Goal: Information Seeking & Learning: Learn about a topic

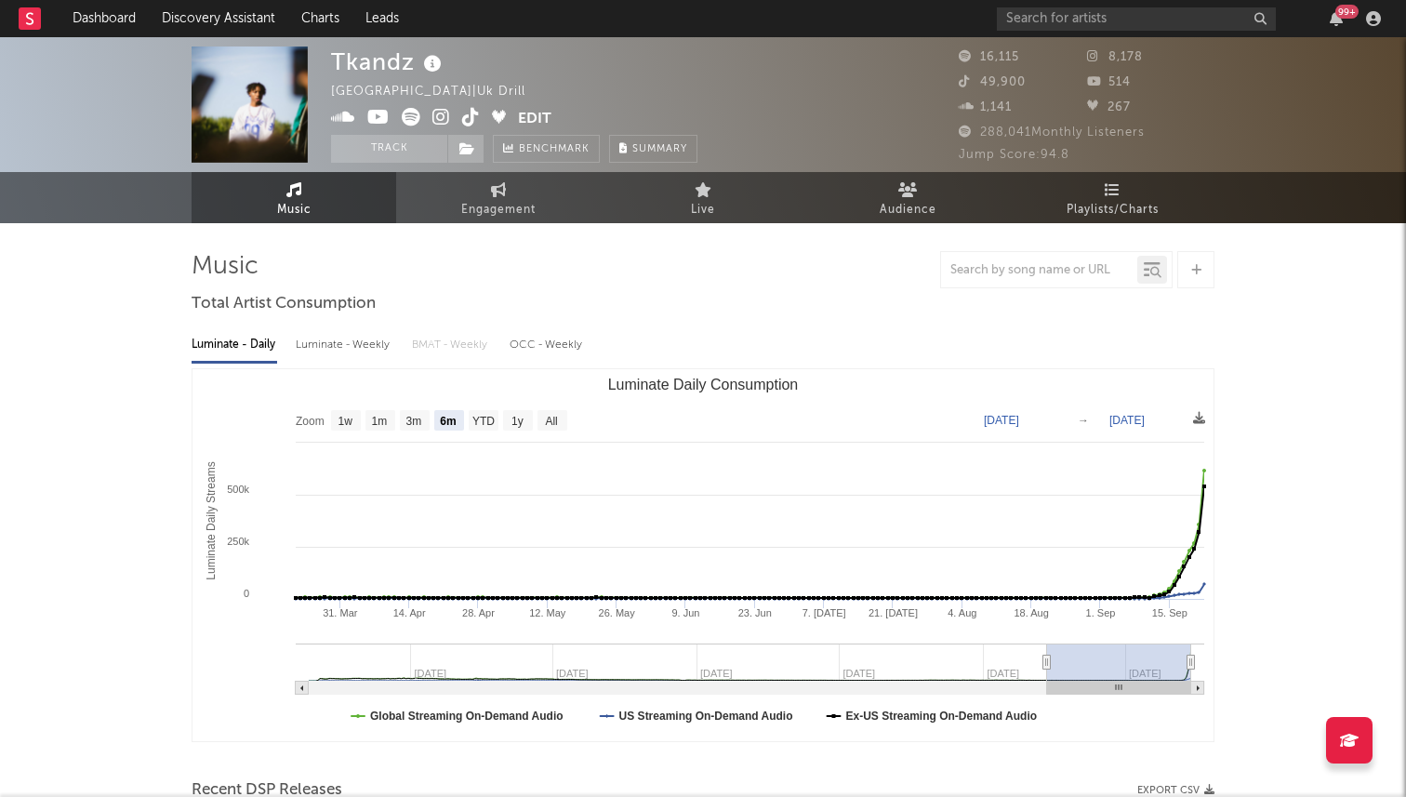
select select "6m"
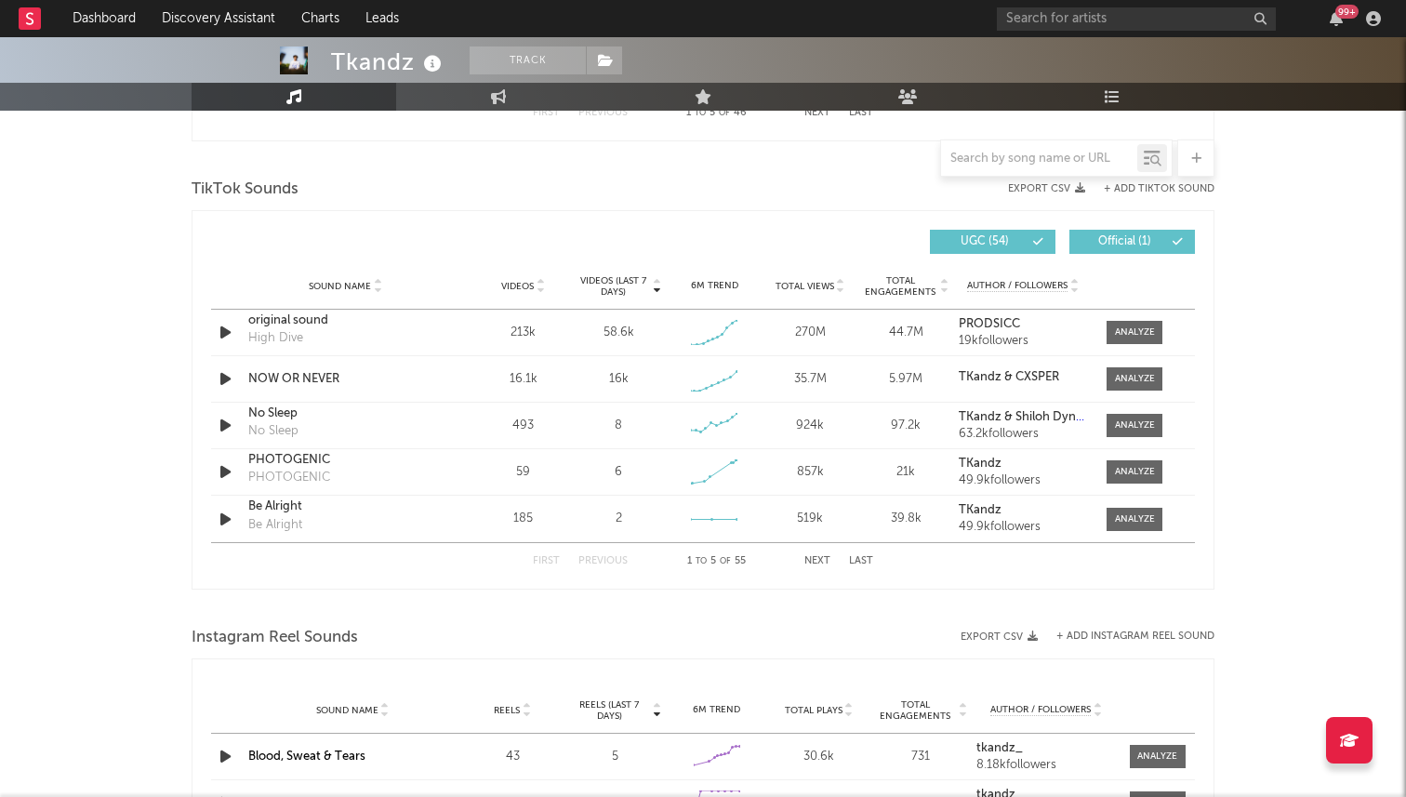
scroll to position [1203, 0]
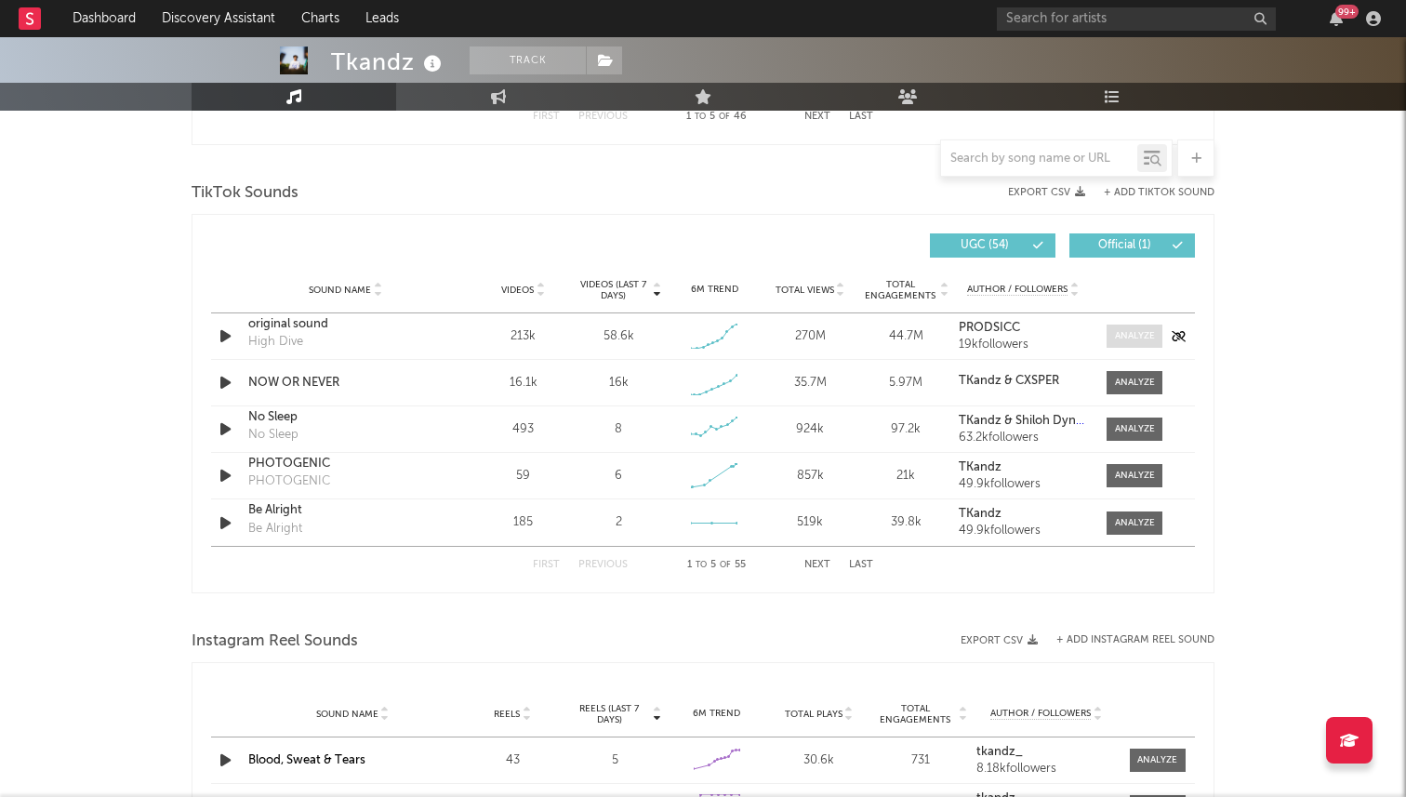
click at [1135, 340] on div at bounding box center [1135, 336] width 40 height 14
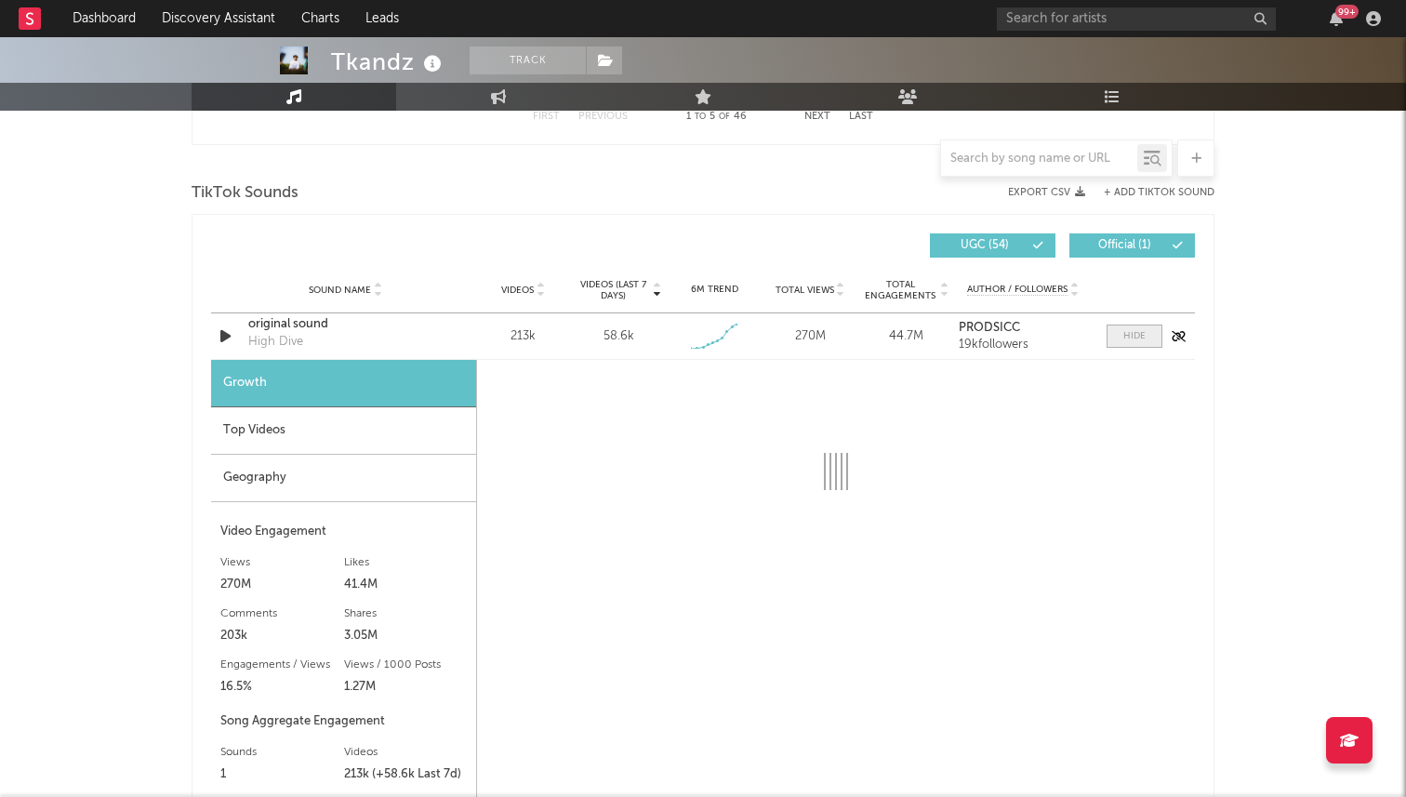
select select "1w"
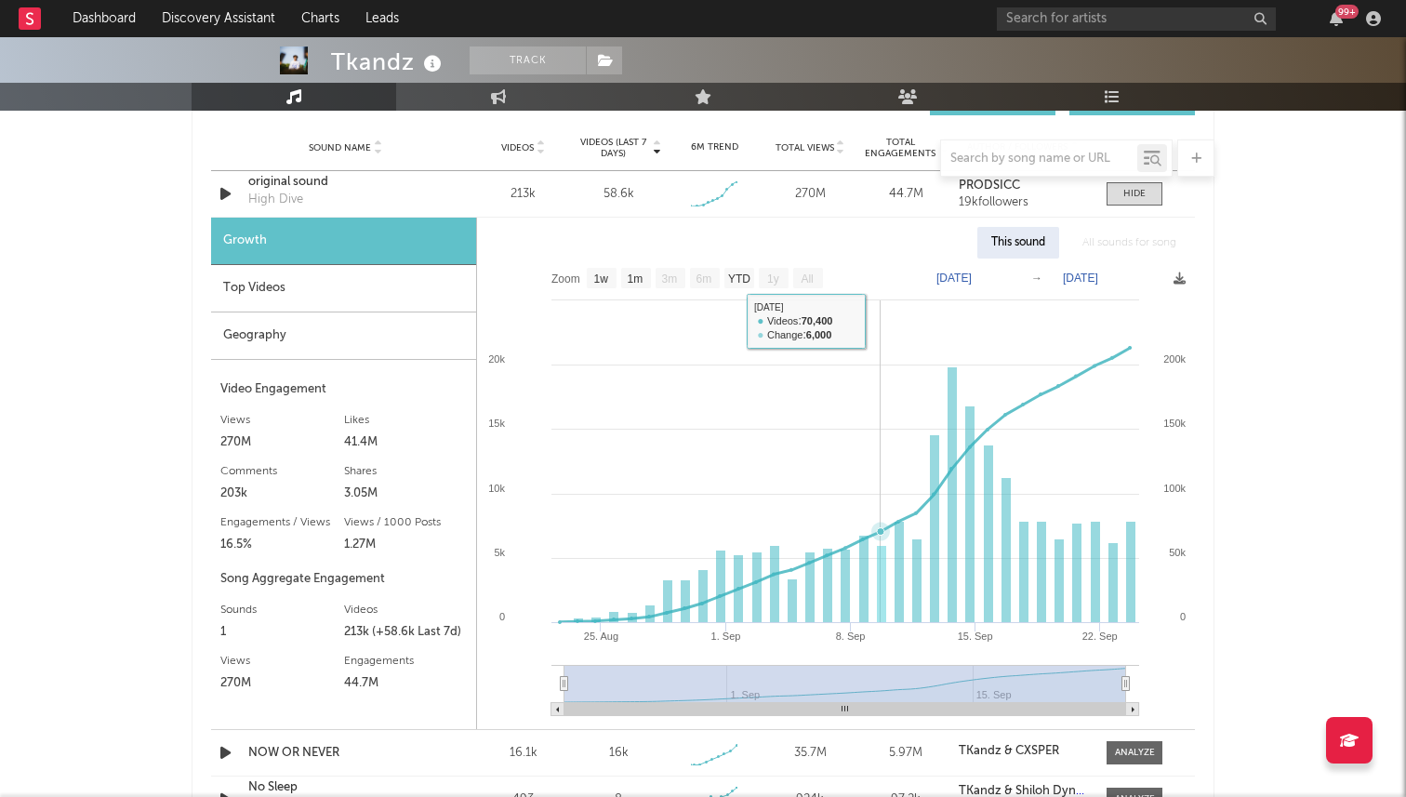
scroll to position [1332, 0]
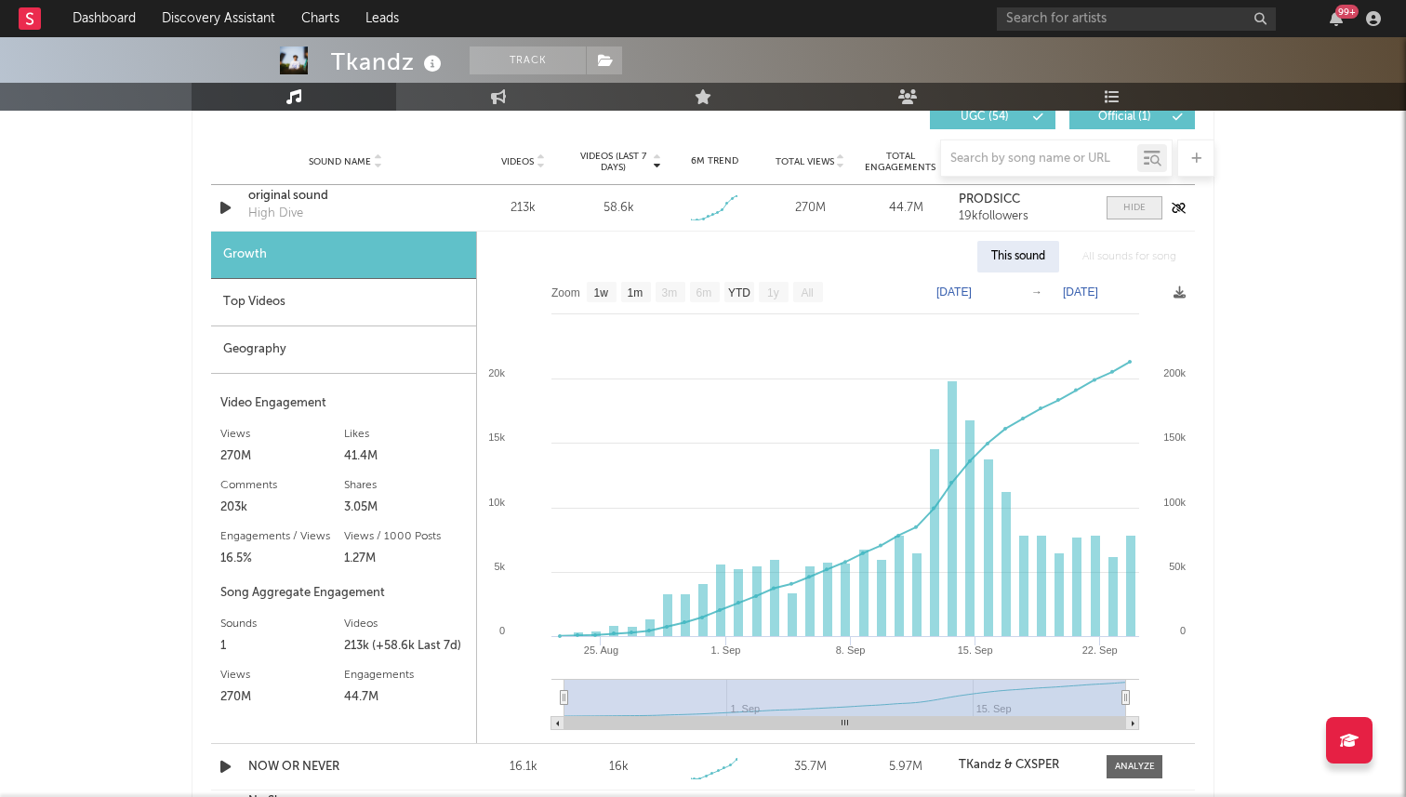
click at [1136, 217] on span at bounding box center [1135, 207] width 56 height 23
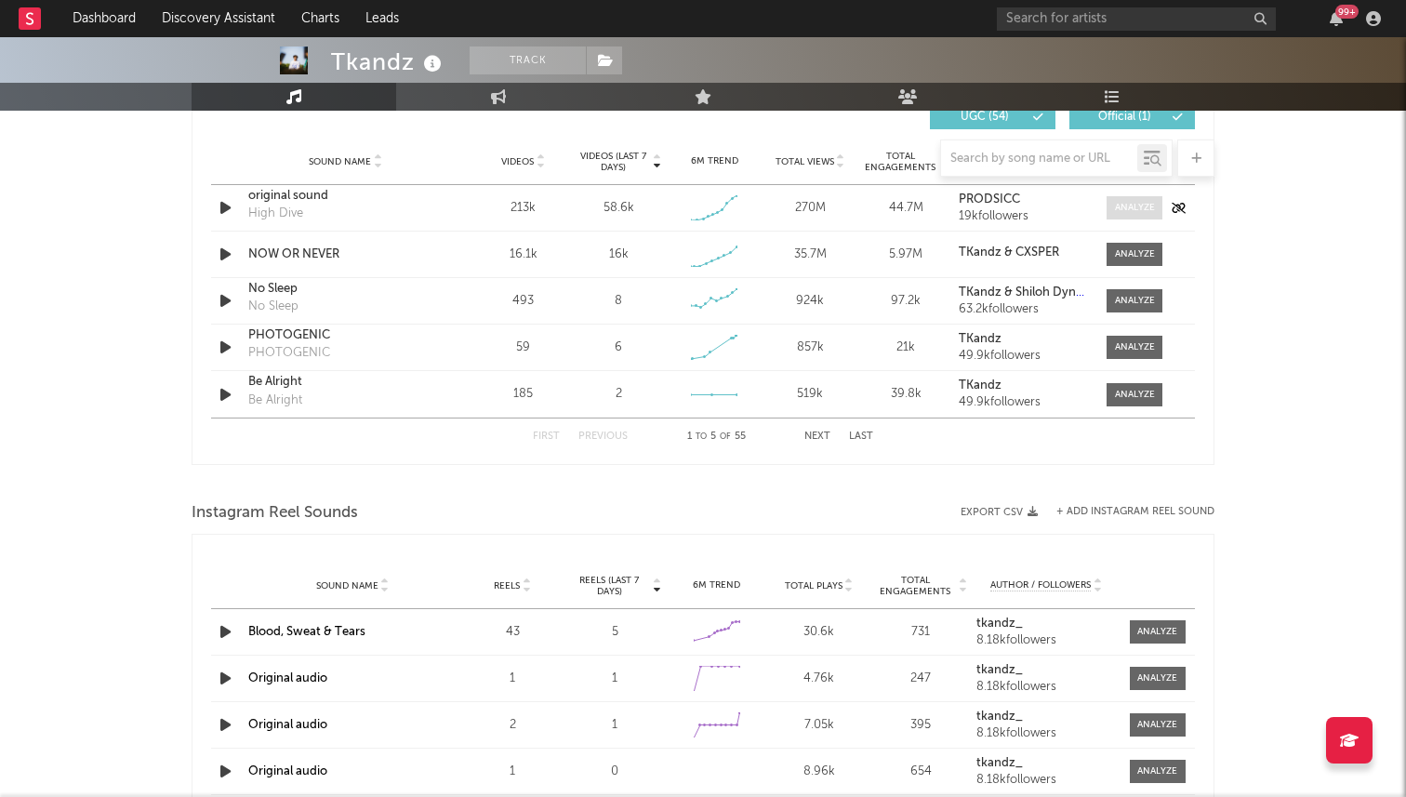
click at [1136, 217] on span at bounding box center [1135, 207] width 56 height 23
select select "1w"
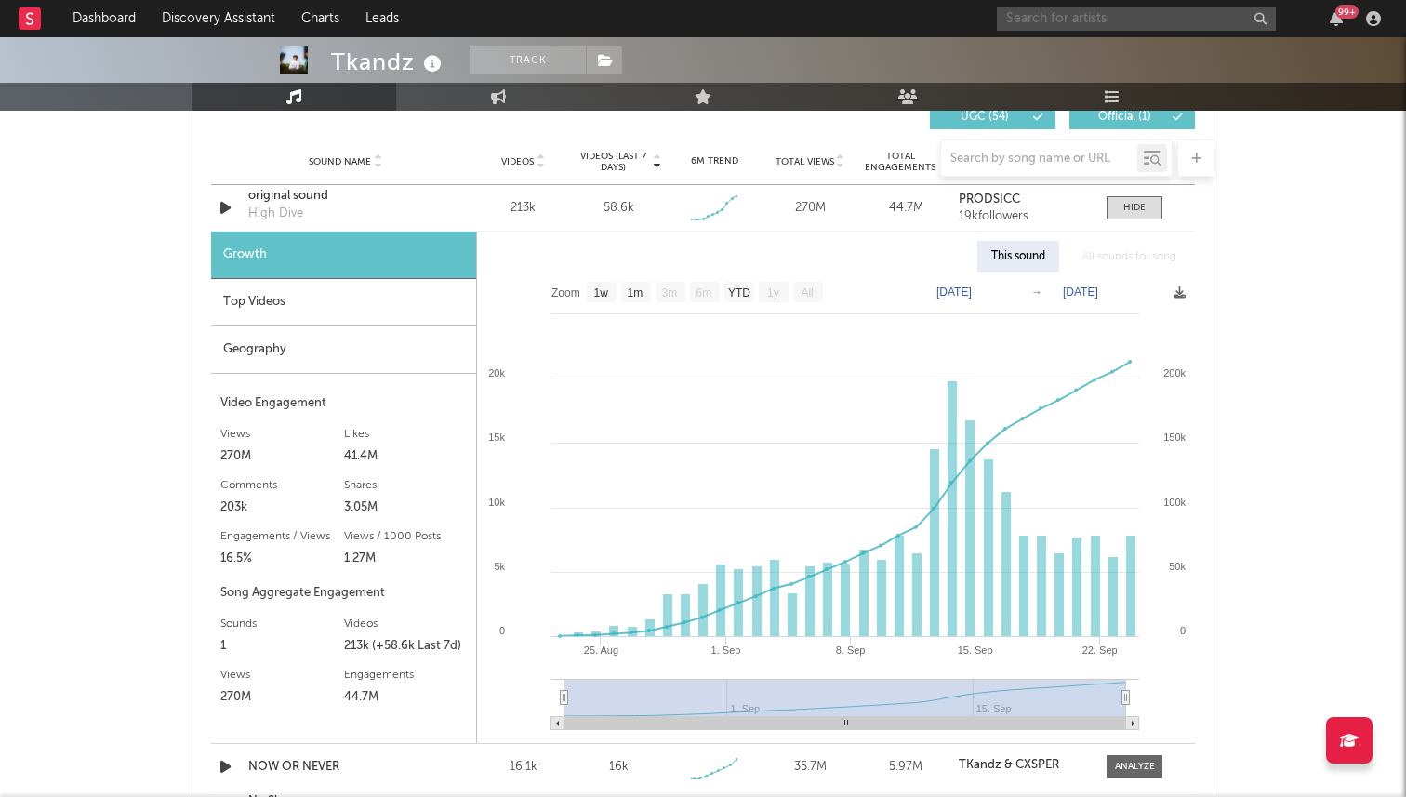
click at [1116, 21] on input "text" at bounding box center [1136, 18] width 279 height 23
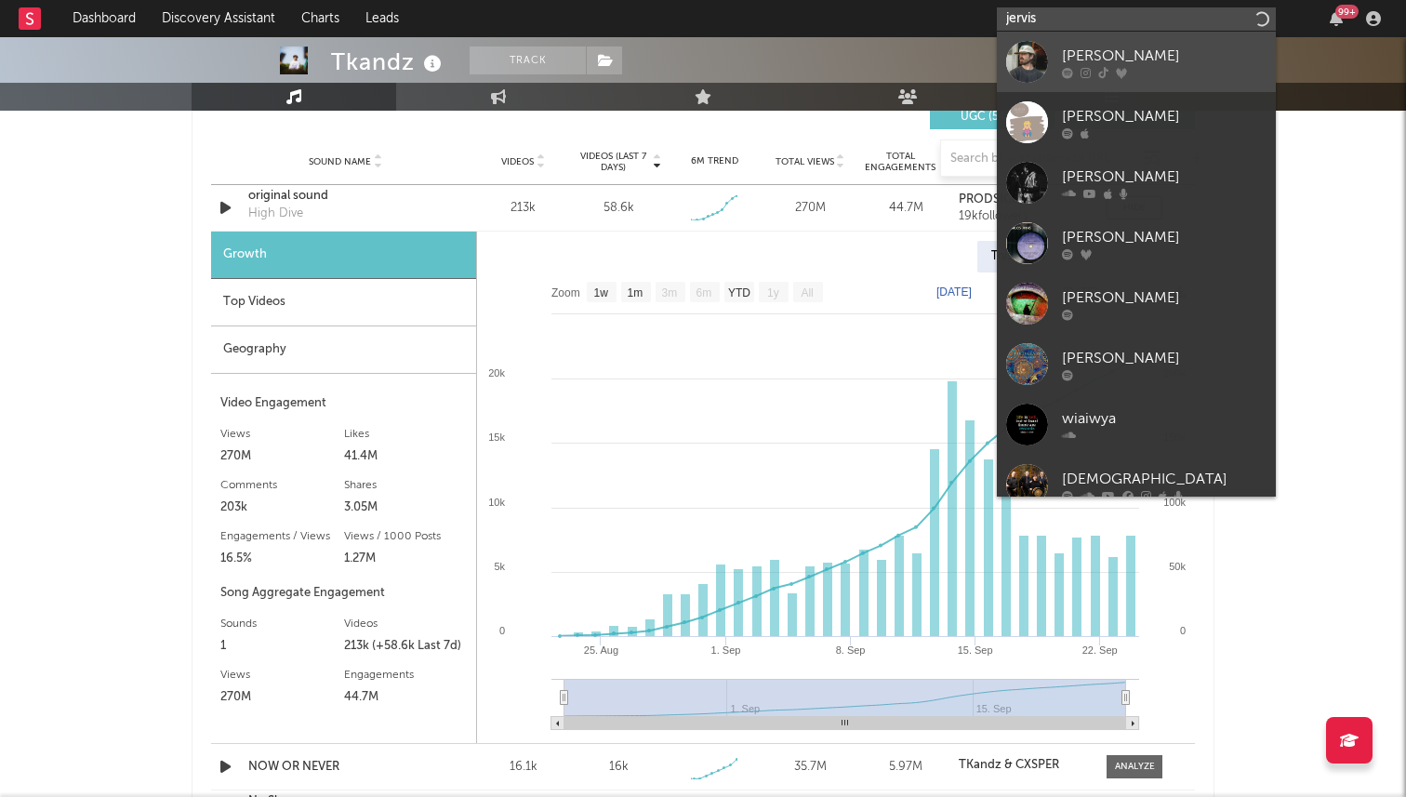
type input "jervis"
click at [1083, 64] on div "[PERSON_NAME]" at bounding box center [1164, 56] width 205 height 22
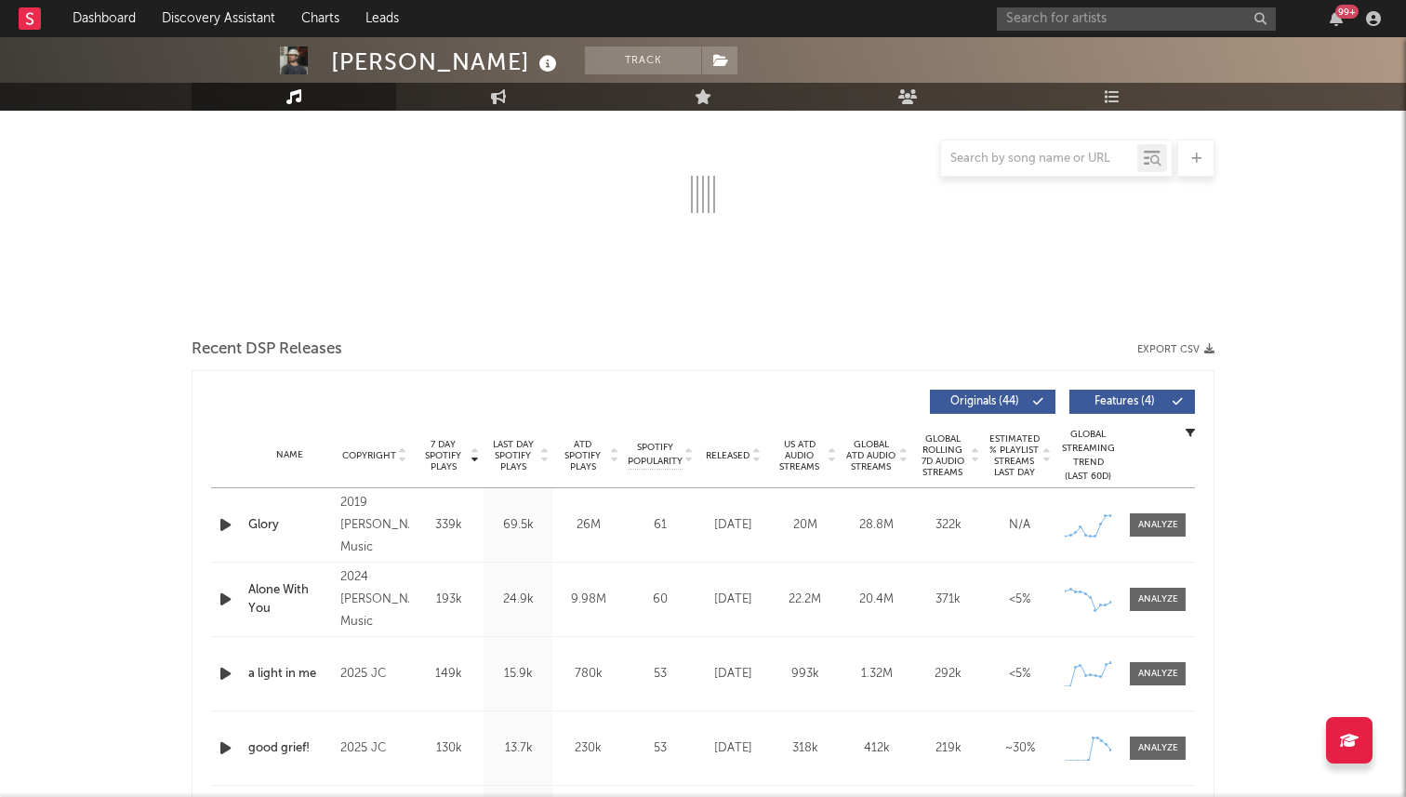
select select "6m"
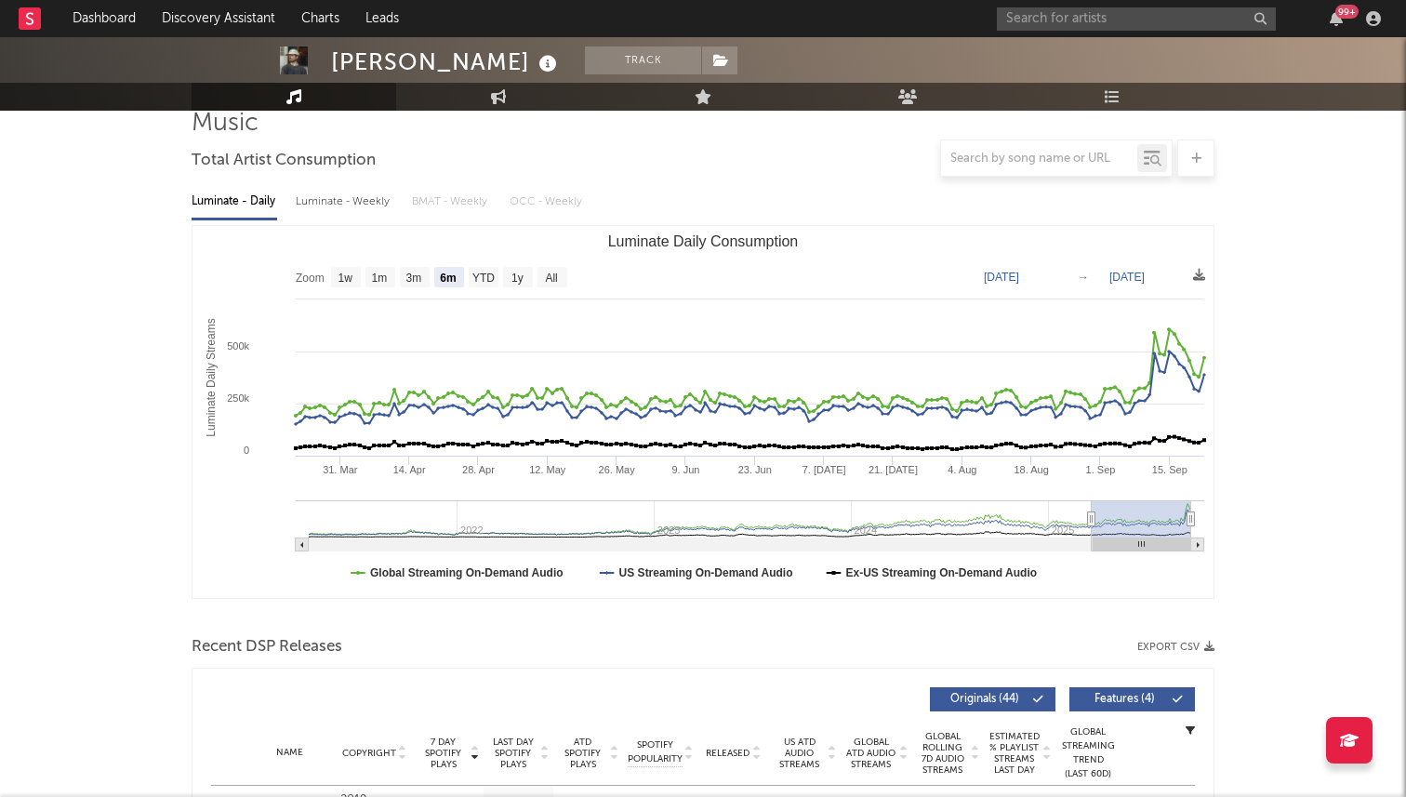
scroll to position [17, 0]
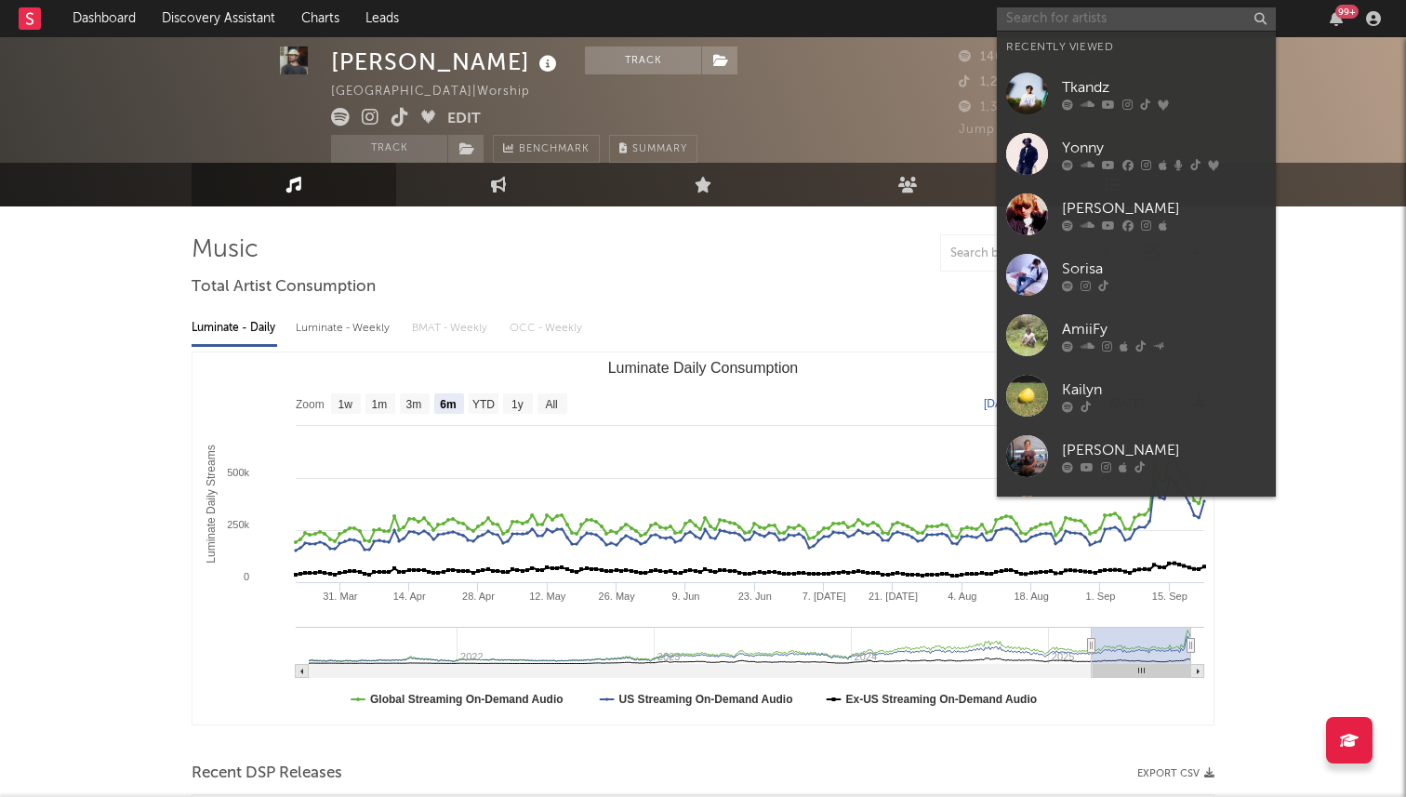
click at [1053, 20] on input "text" at bounding box center [1136, 18] width 279 height 23
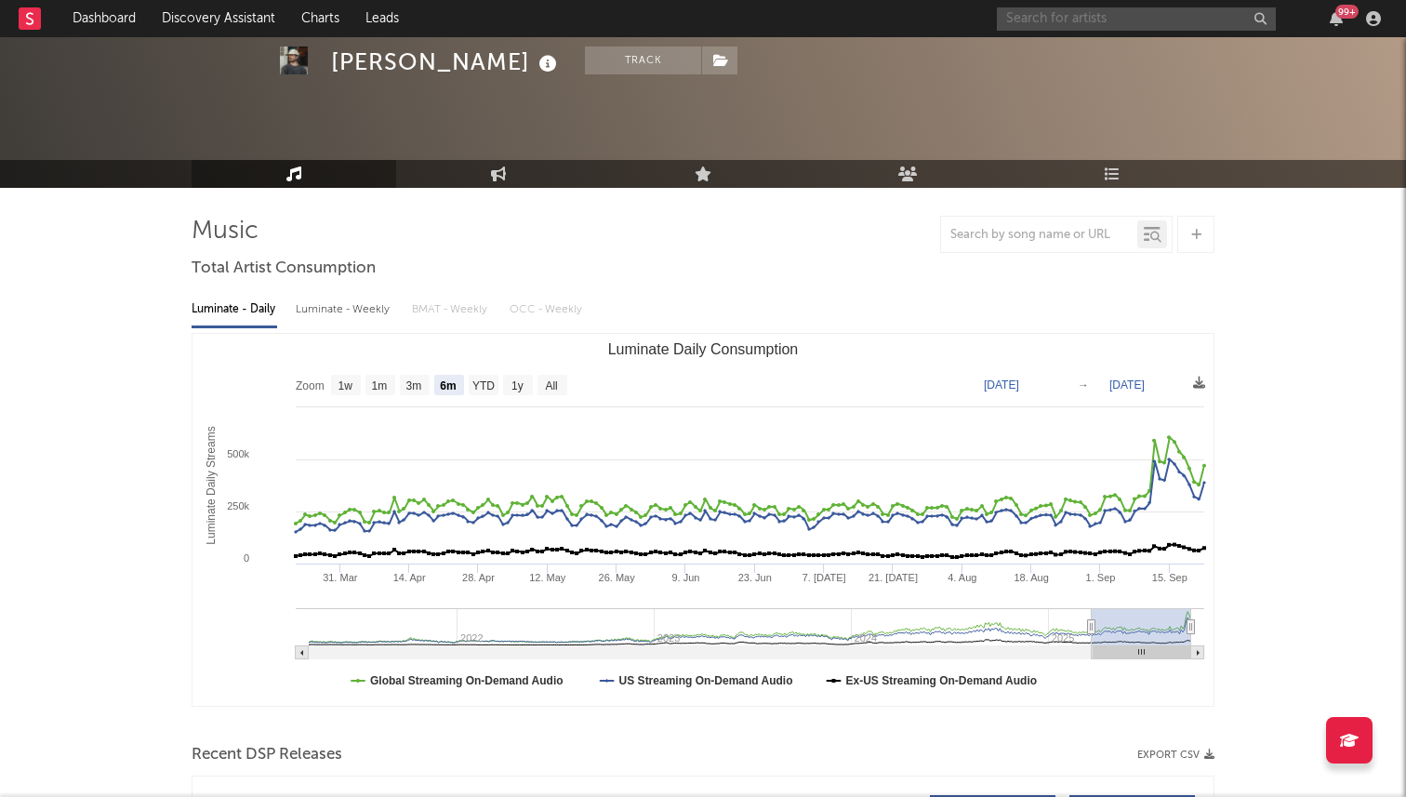
scroll to position [0, 0]
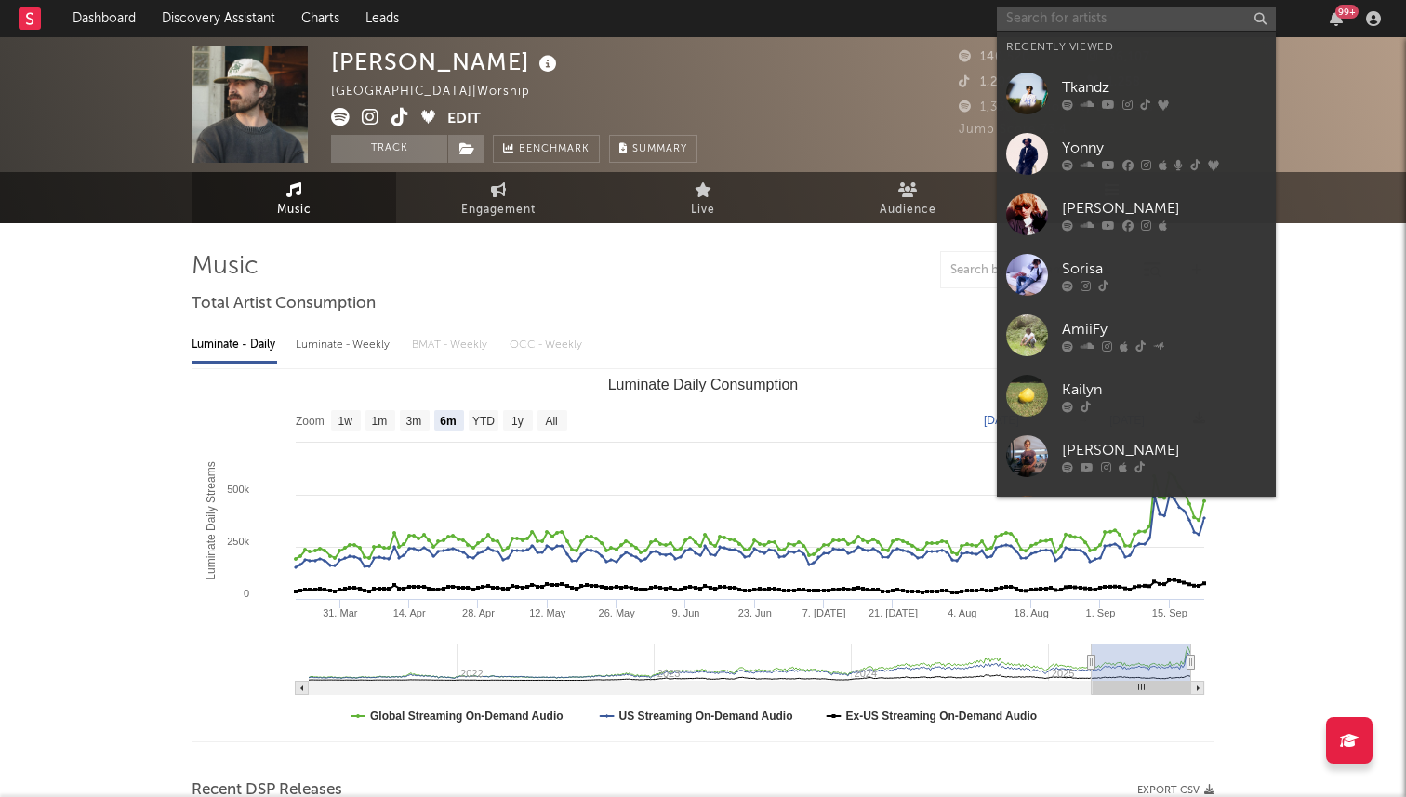
click at [1047, 19] on input "text" at bounding box center [1136, 18] width 279 height 23
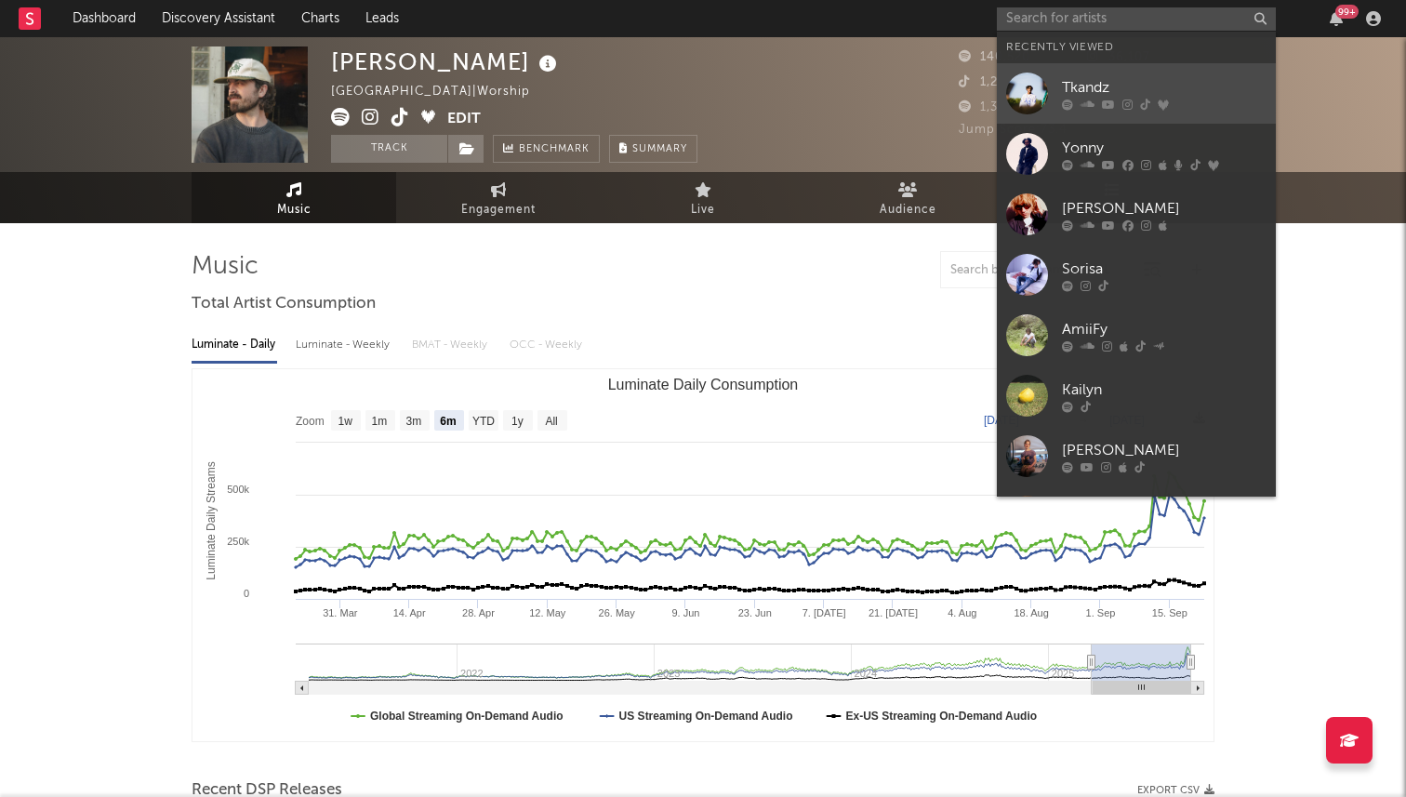
click at [1043, 66] on link "Tkandz" at bounding box center [1136, 93] width 279 height 60
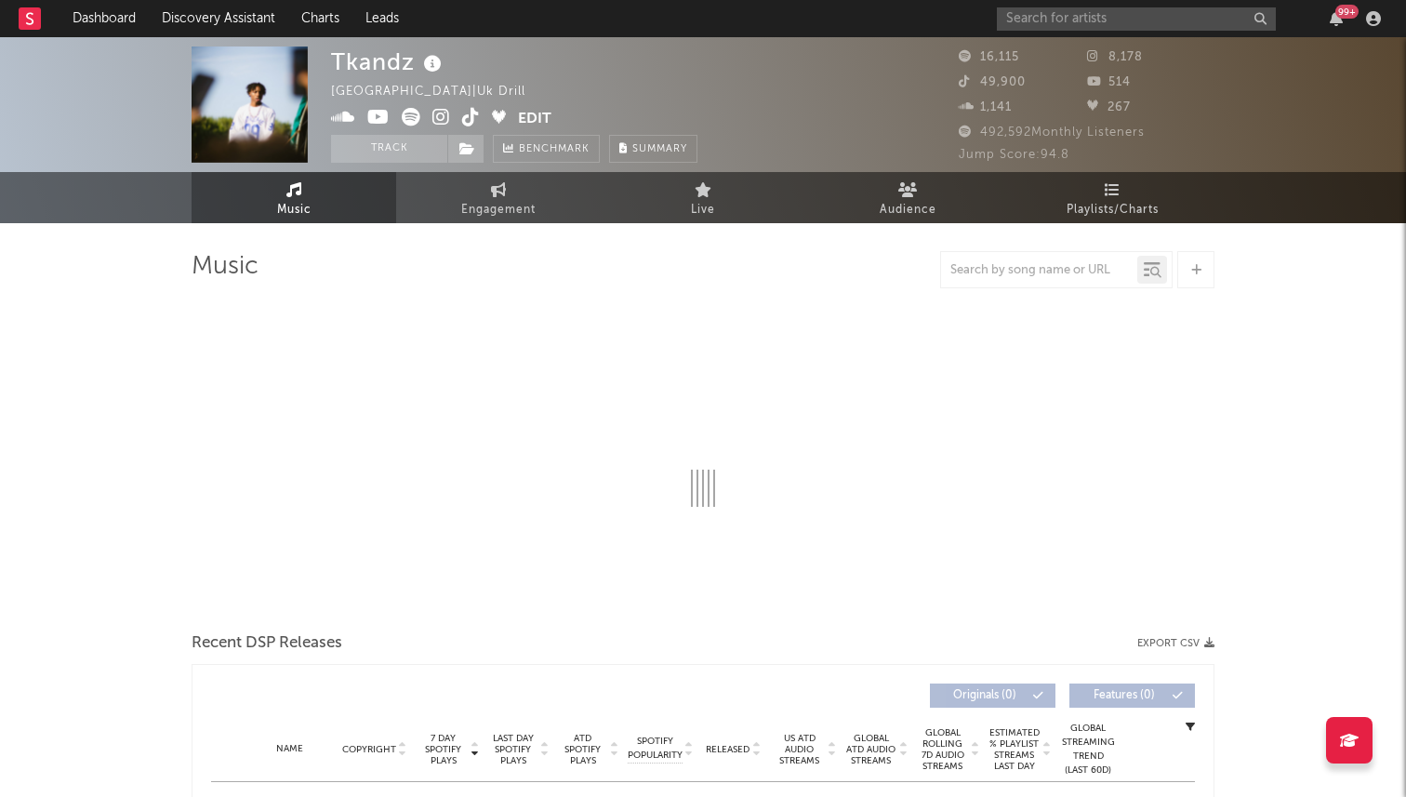
select select "6m"
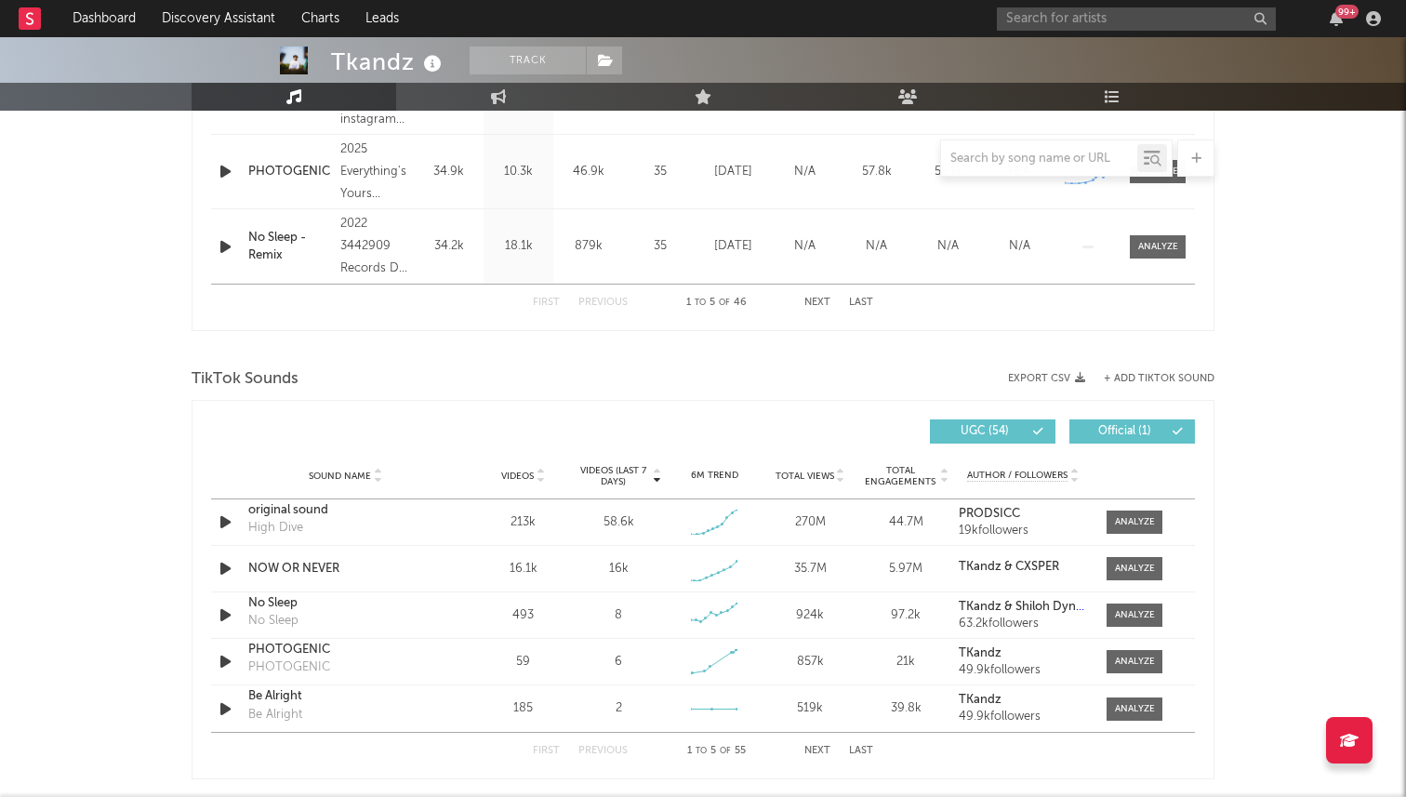
scroll to position [1014, 0]
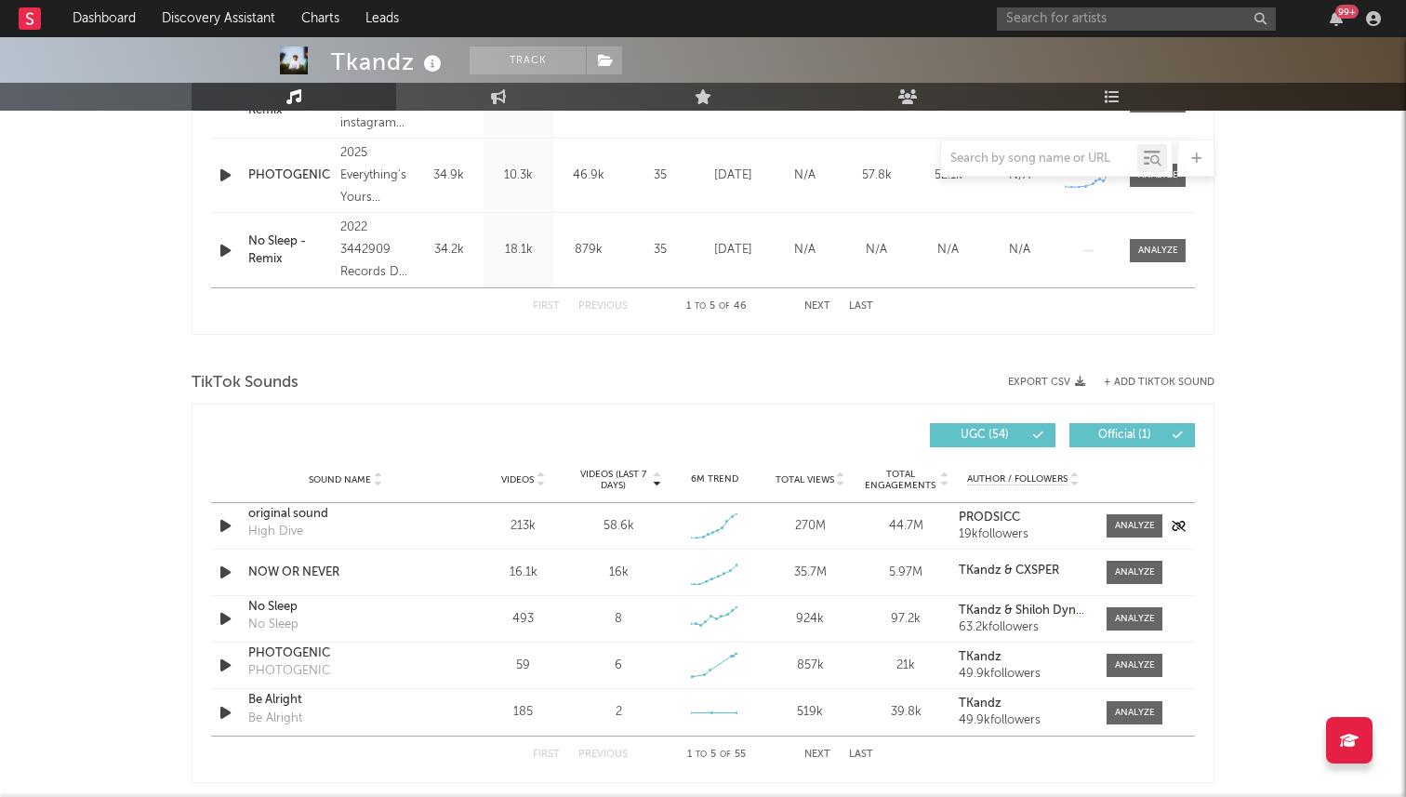
click at [299, 517] on div "original sound" at bounding box center [345, 514] width 194 height 19
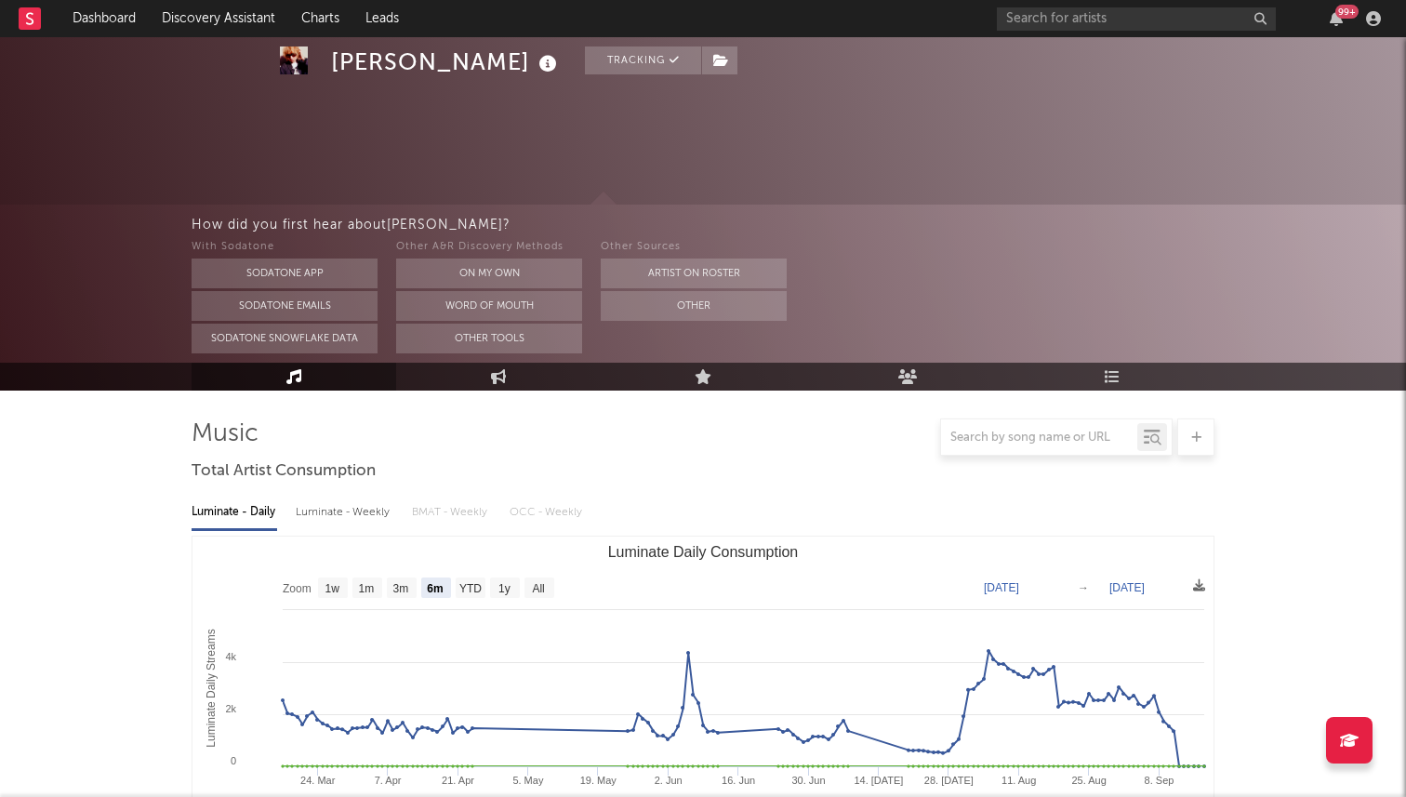
select select "6m"
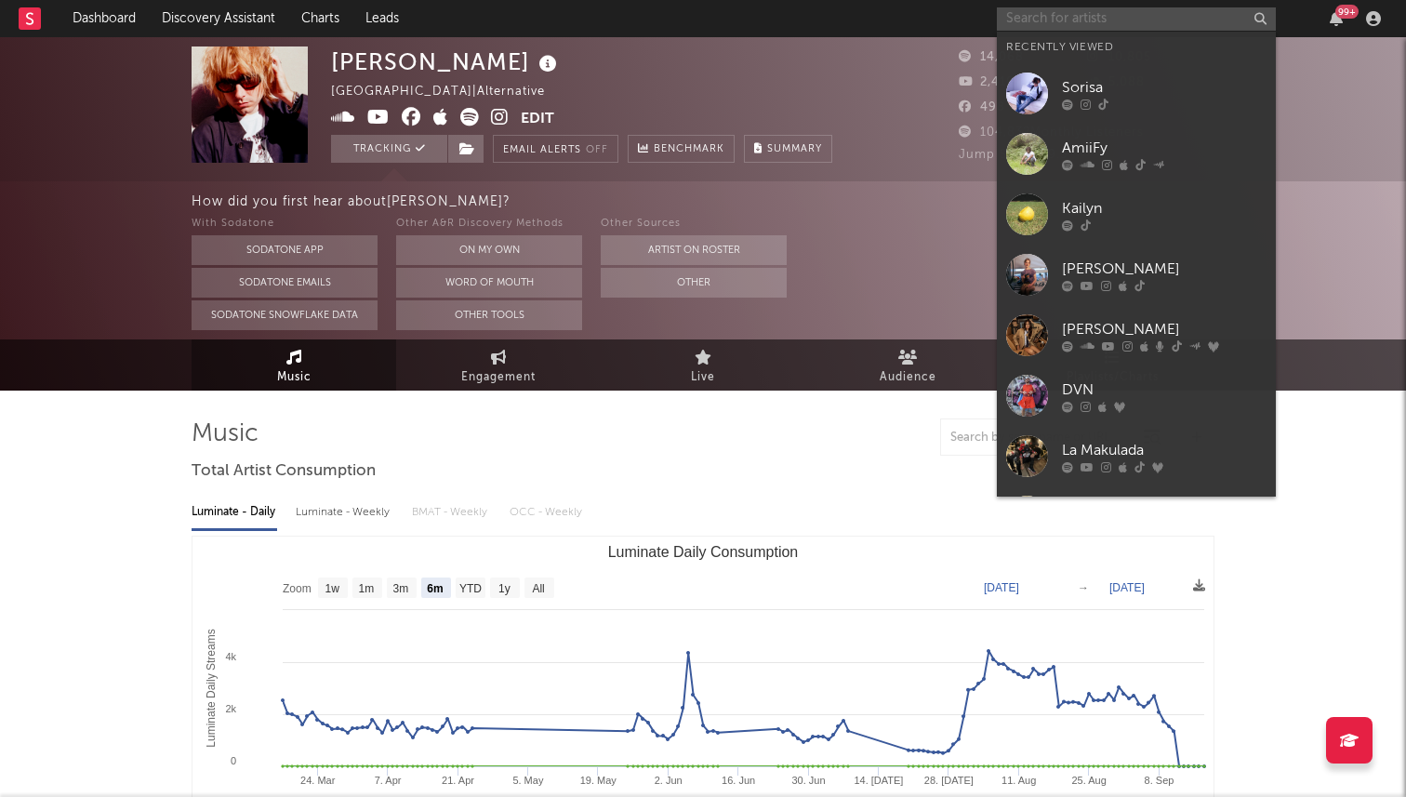
click at [1048, 16] on input "text" at bounding box center [1136, 18] width 279 height 23
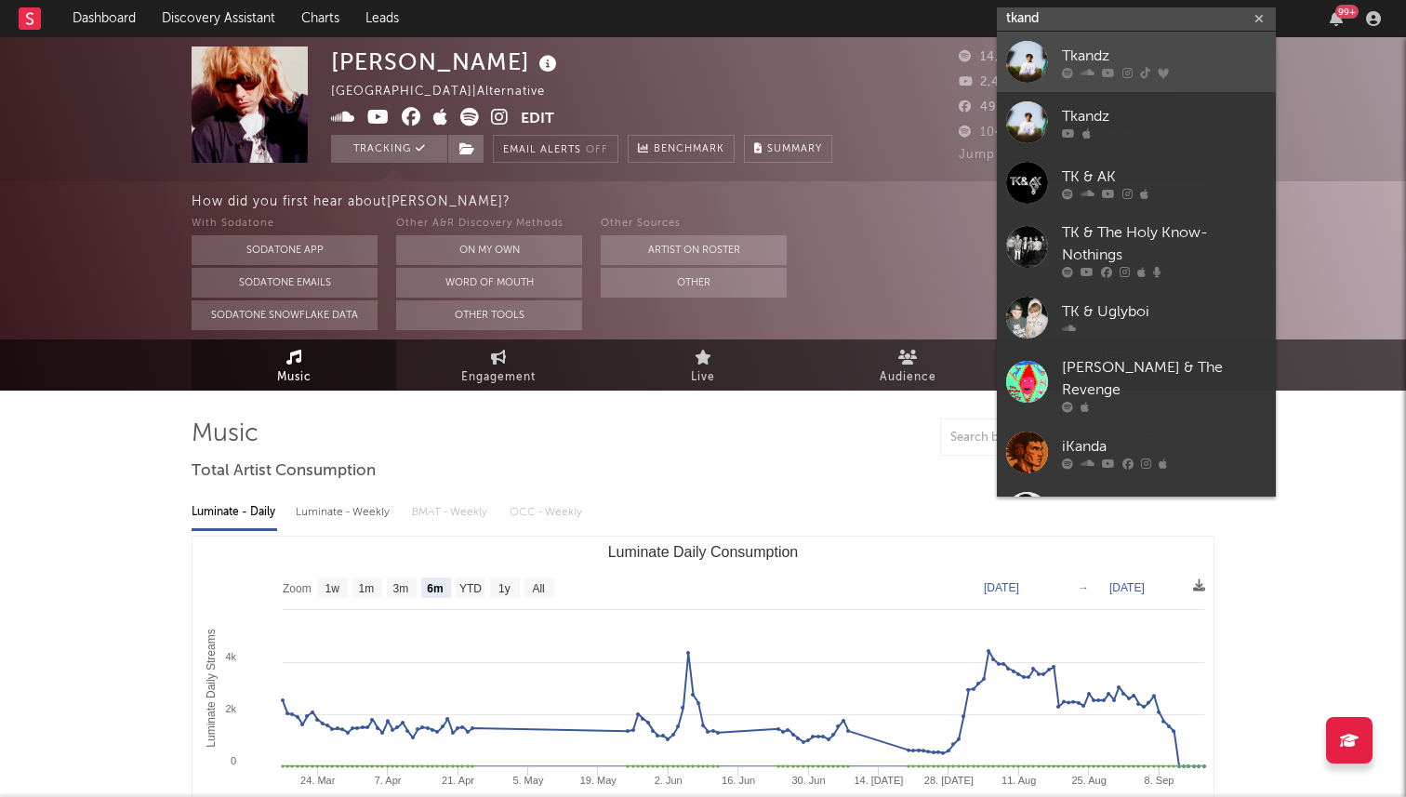
type input "tkand"
click at [1031, 73] on div at bounding box center [1027, 62] width 42 height 42
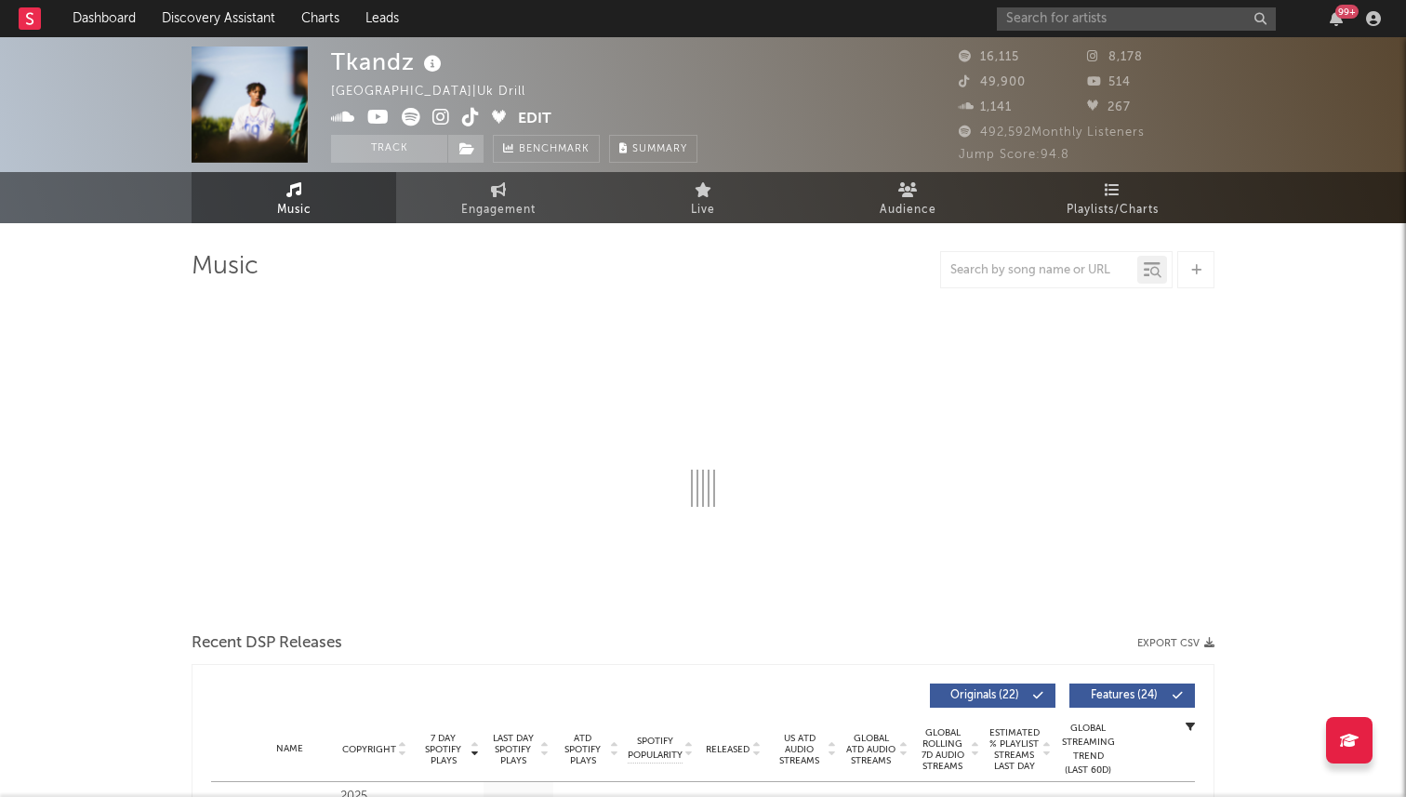
select select "6m"
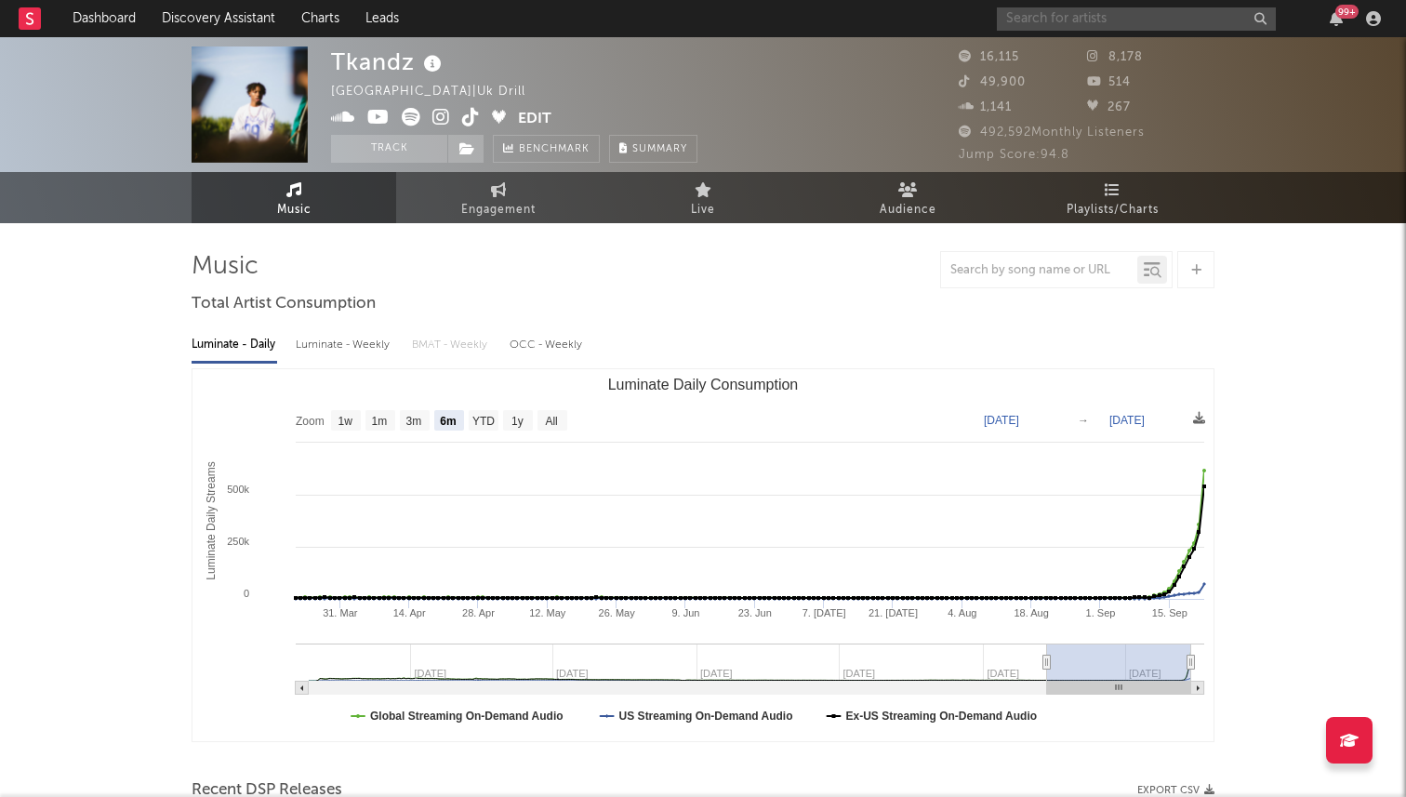
click at [1029, 20] on input "text" at bounding box center [1136, 18] width 279 height 23
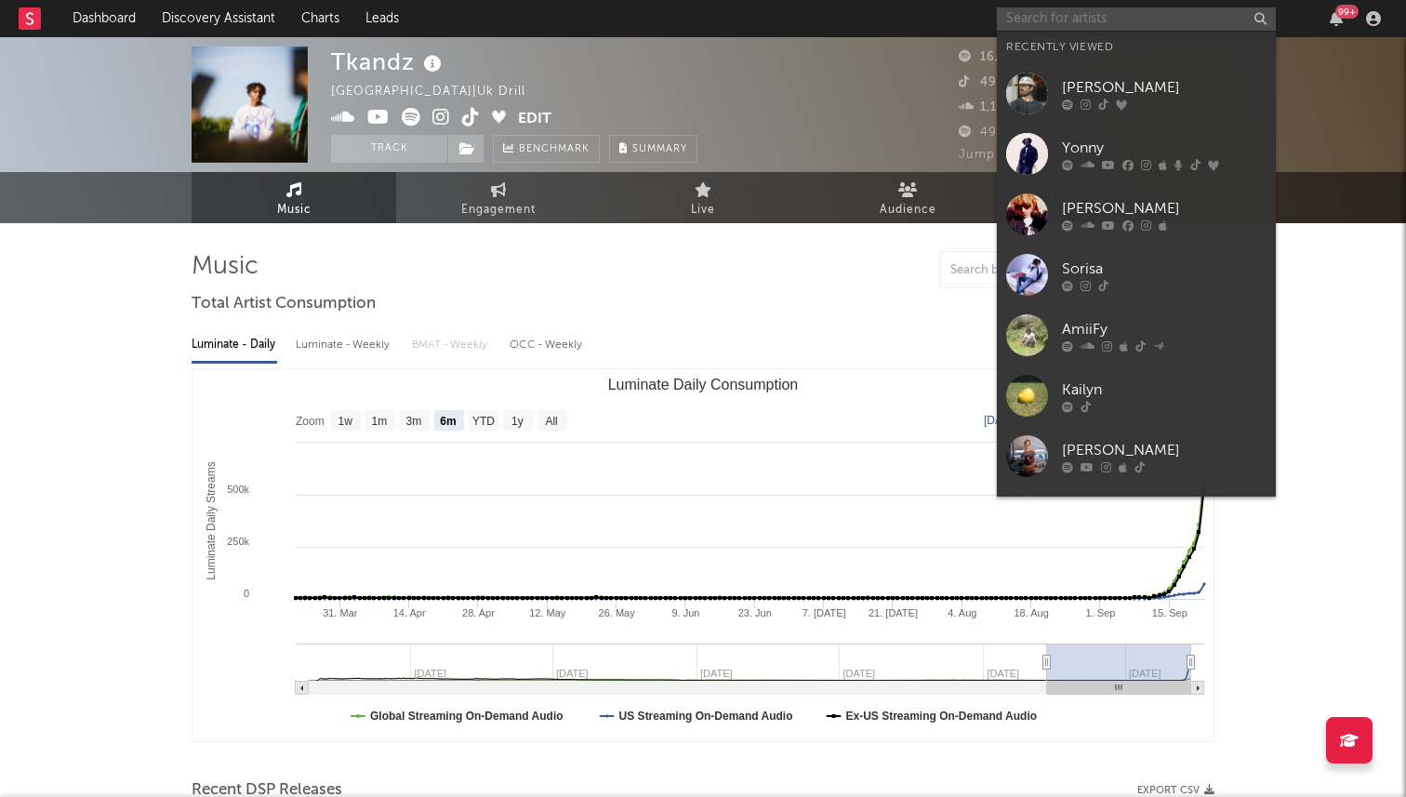
click at [1044, 20] on input "text" at bounding box center [1136, 18] width 279 height 23
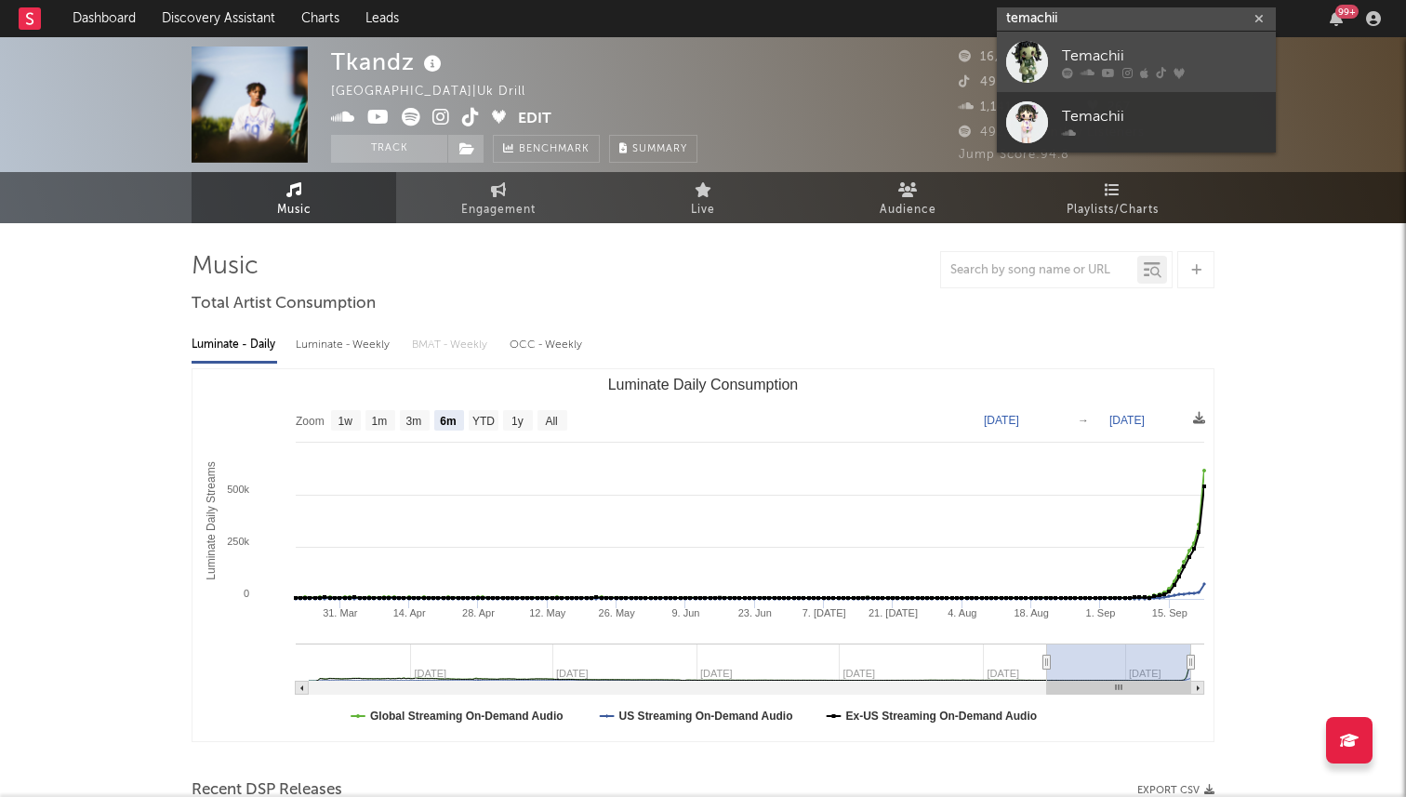
type input "temachii"
click at [1035, 66] on div at bounding box center [1027, 62] width 42 height 42
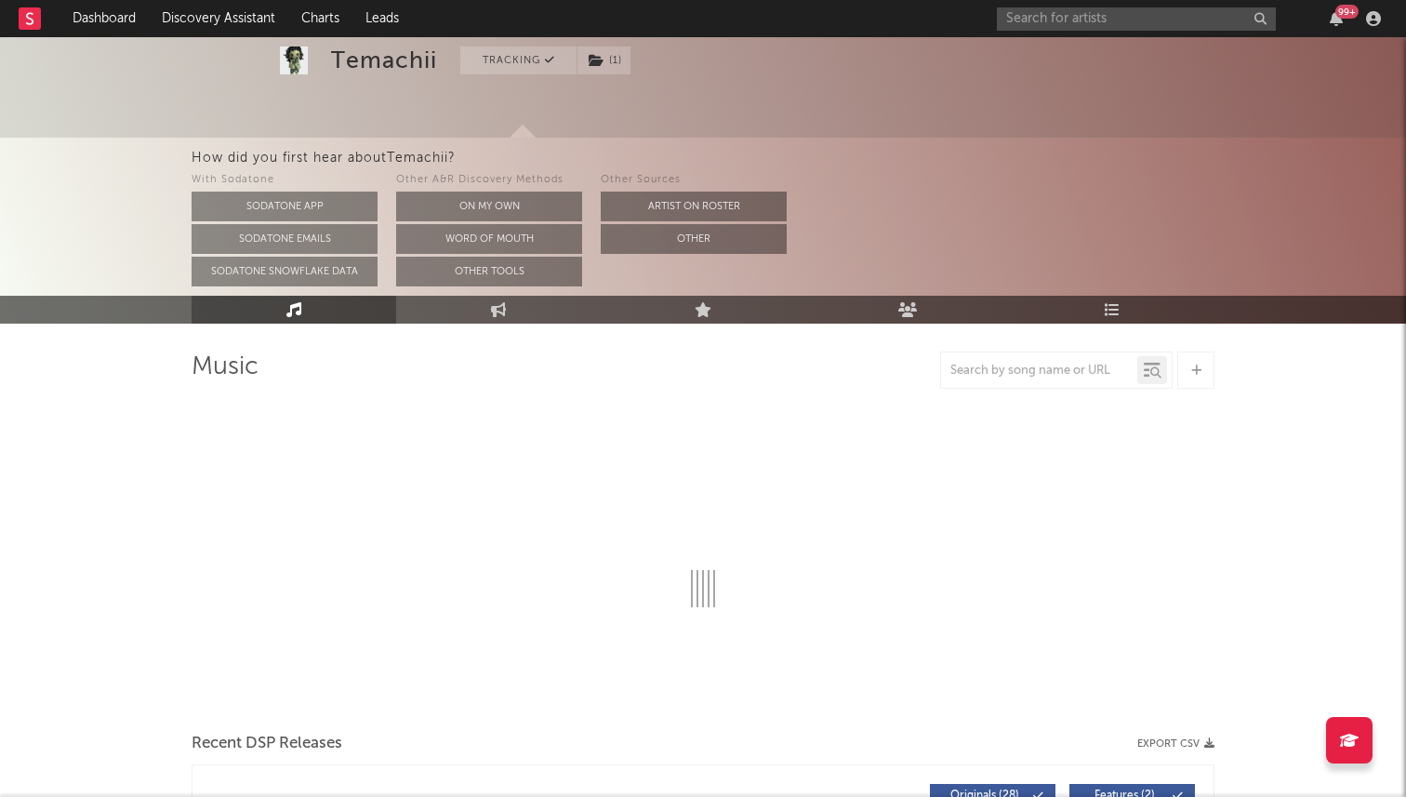
select select "6m"
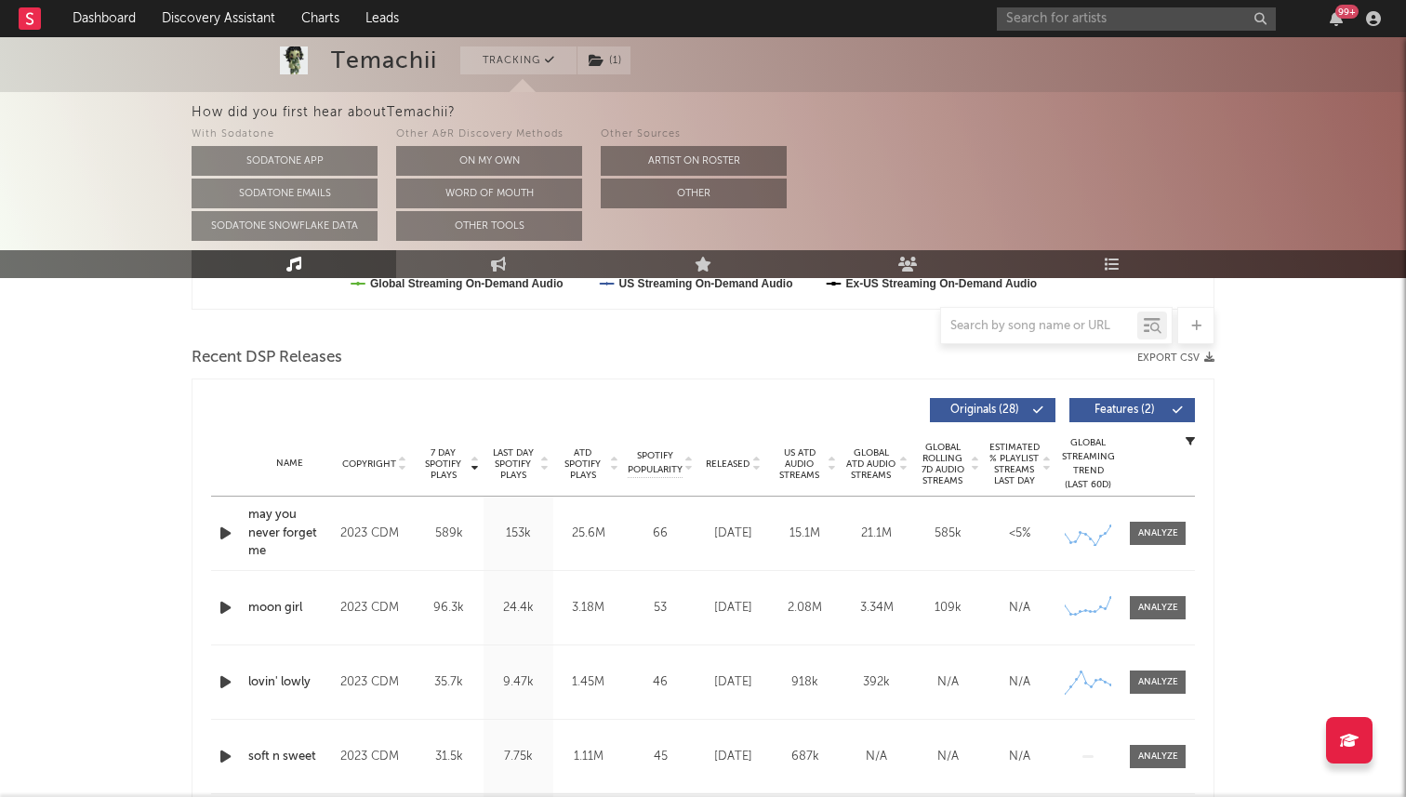
scroll to position [667, 0]
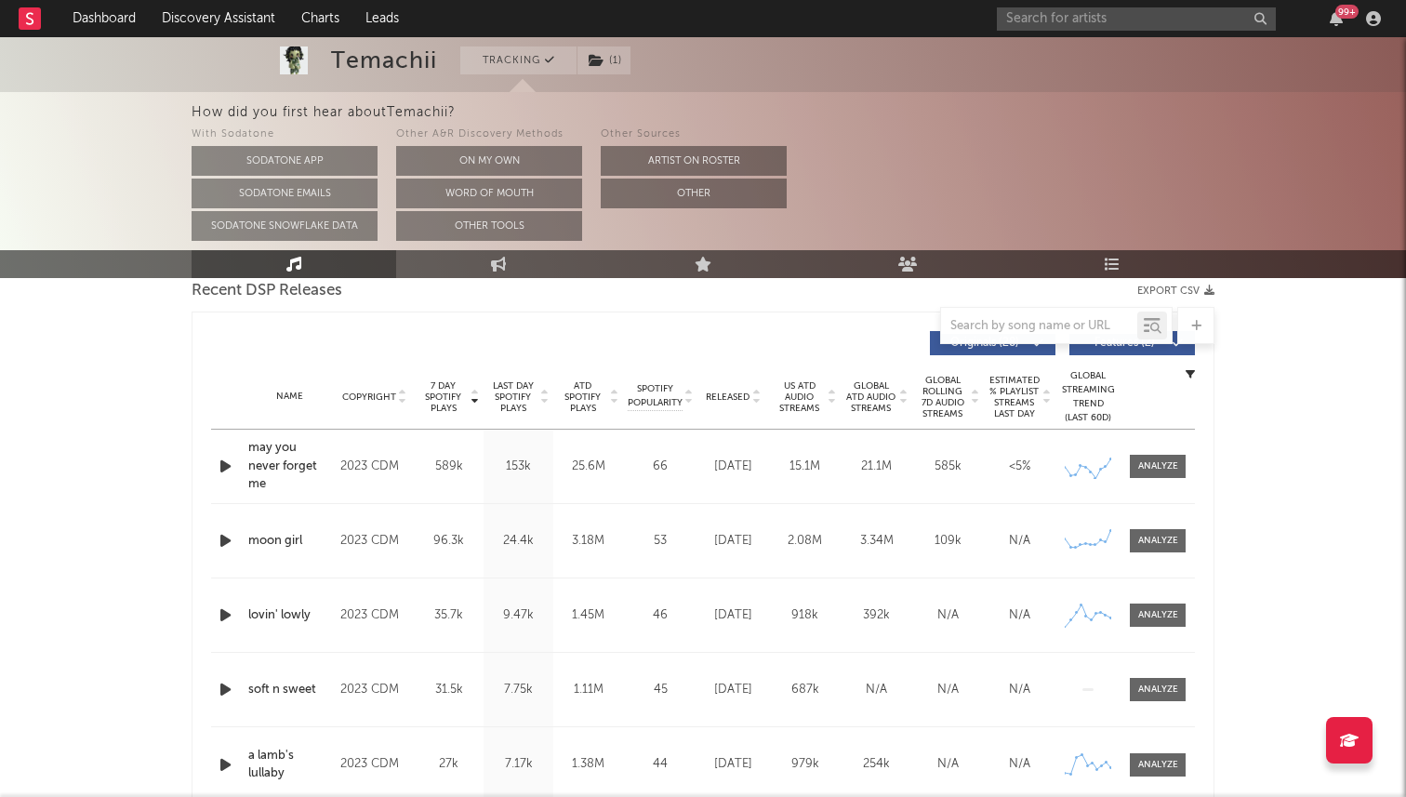
click at [736, 396] on span "Released" at bounding box center [728, 397] width 44 height 11
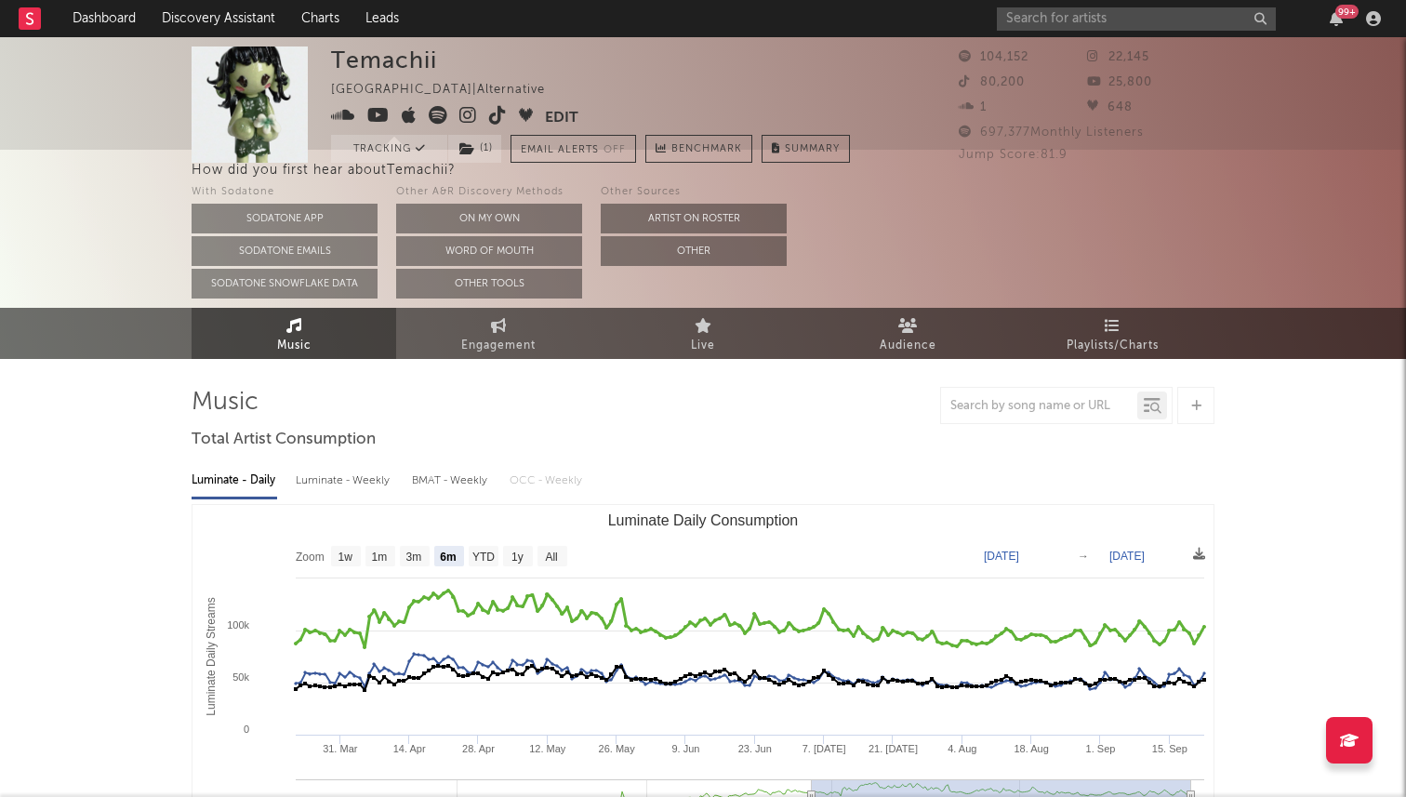
scroll to position [0, 0]
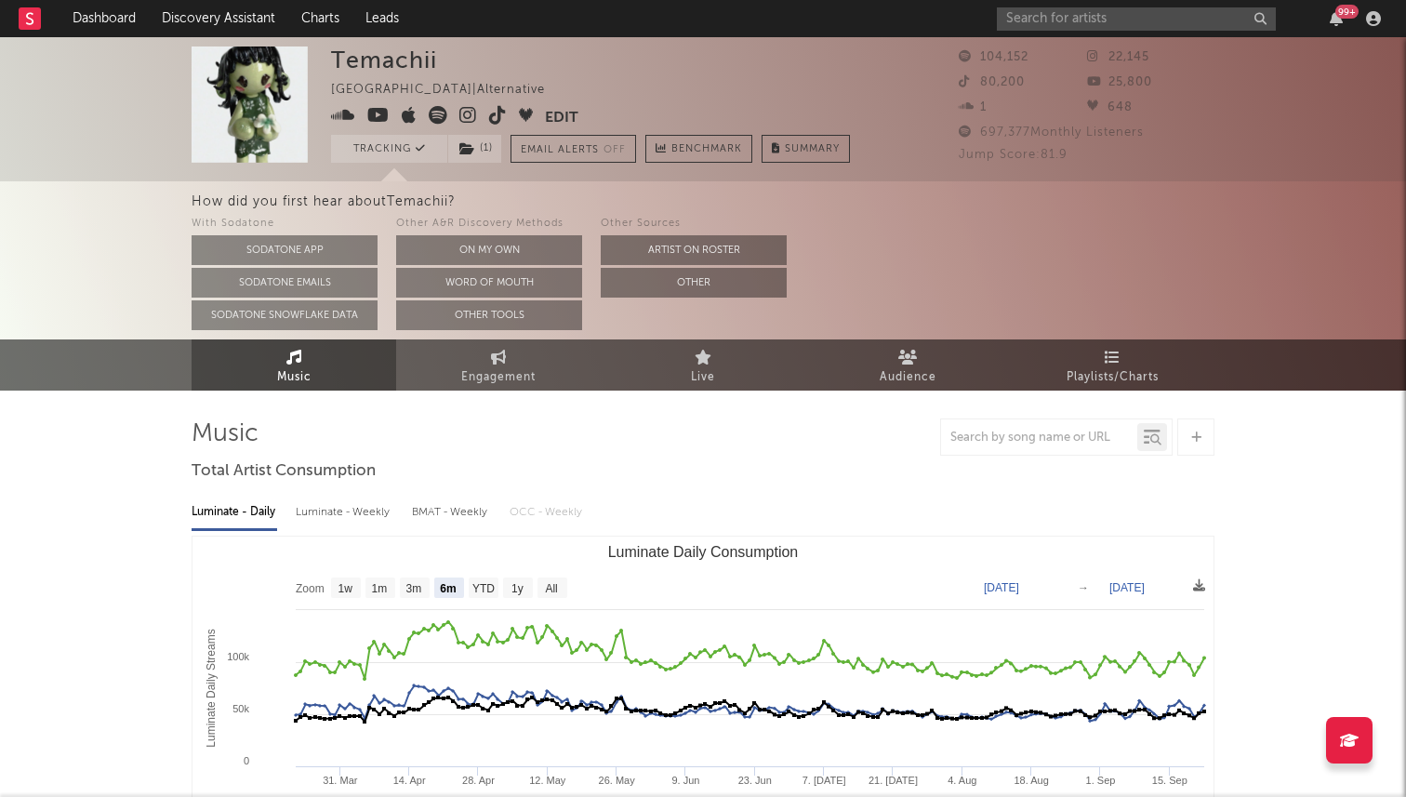
click at [436, 118] on icon at bounding box center [438, 115] width 19 height 19
